Goal: Navigation & Orientation: Understand site structure

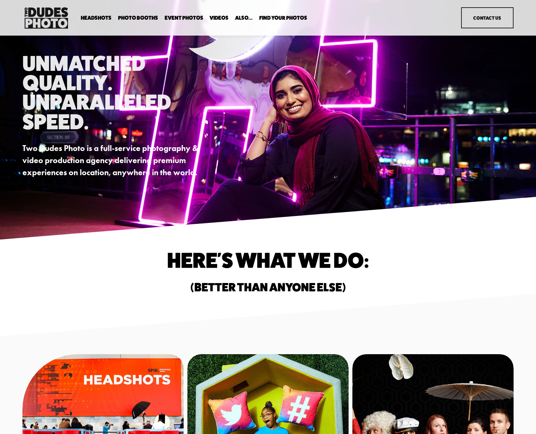
click at [174, 18] on link "Event Photos" at bounding box center [184, 18] width 39 height 7
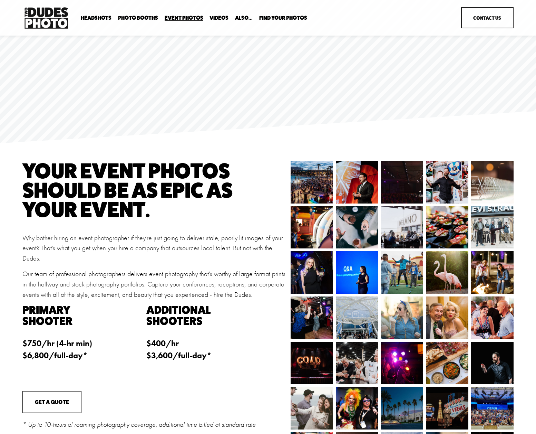
click at [0, 0] on span "Drop-In Headshot Sessions" at bounding box center [0, 0] width 0 height 0
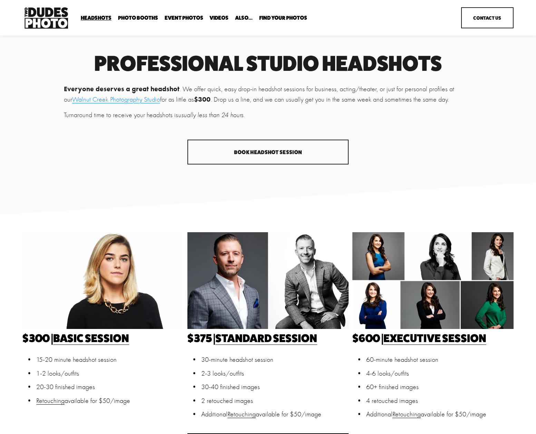
click at [0, 0] on span "In Your Office" at bounding box center [0, 0] width 0 height 0
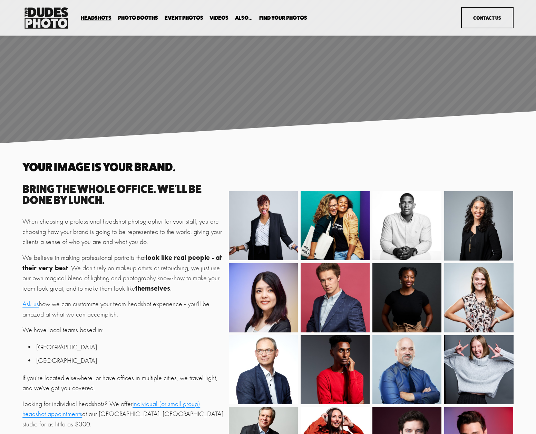
click at [0, 0] on span "Expo Headshots" at bounding box center [0, 0] width 0 height 0
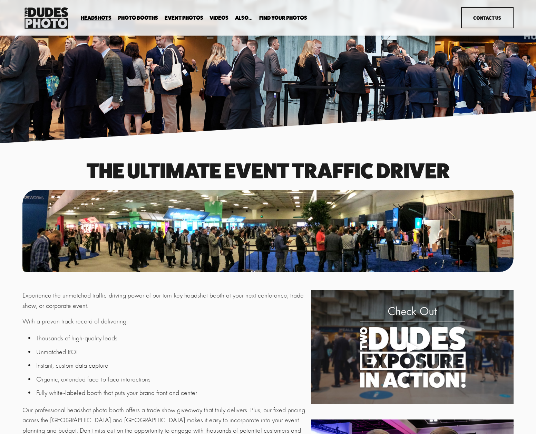
click at [0, 0] on span "Drop-In Headshot Sessions" at bounding box center [0, 0] width 0 height 0
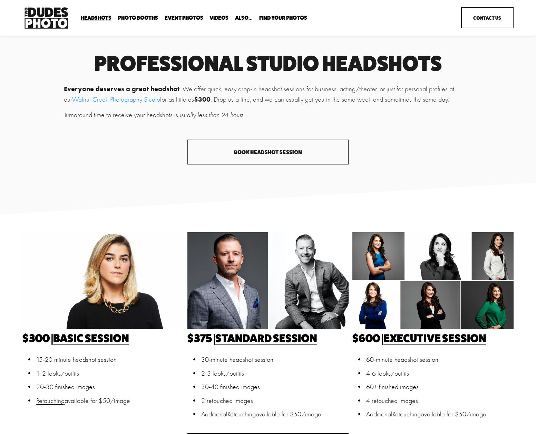
click at [0, 0] on span "Anti Booth" at bounding box center [0, 0] width 0 height 0
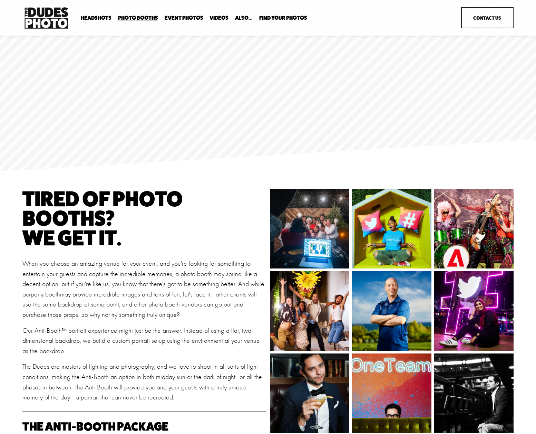
click at [184, 18] on link "Event Photos" at bounding box center [184, 18] width 39 height 7
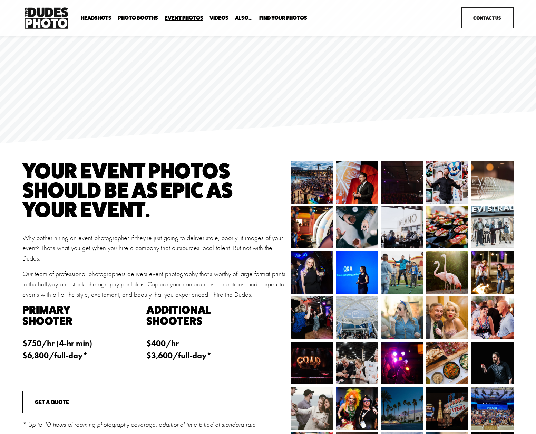
click at [224, 21] on link "Videos" at bounding box center [219, 18] width 19 height 7
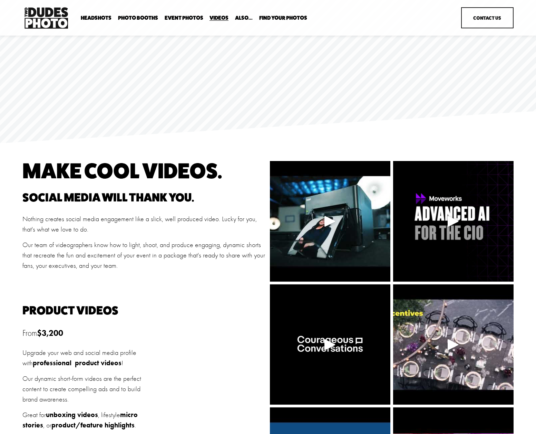
click at [0, 0] on link "Party Booth" at bounding box center [0, 0] width 0 height 0
